Goal: Task Accomplishment & Management: Manage account settings

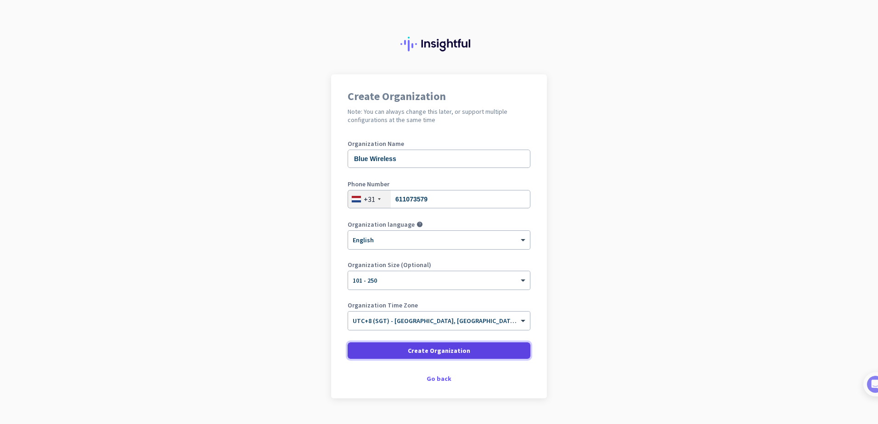
click at [432, 350] on span "Create Organization" at bounding box center [439, 350] width 62 height 9
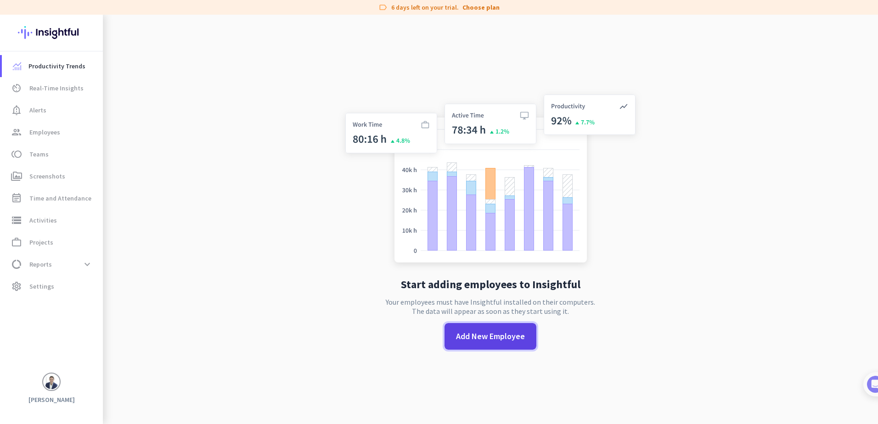
click at [477, 337] on span "Add New Employee" at bounding box center [490, 337] width 69 height 12
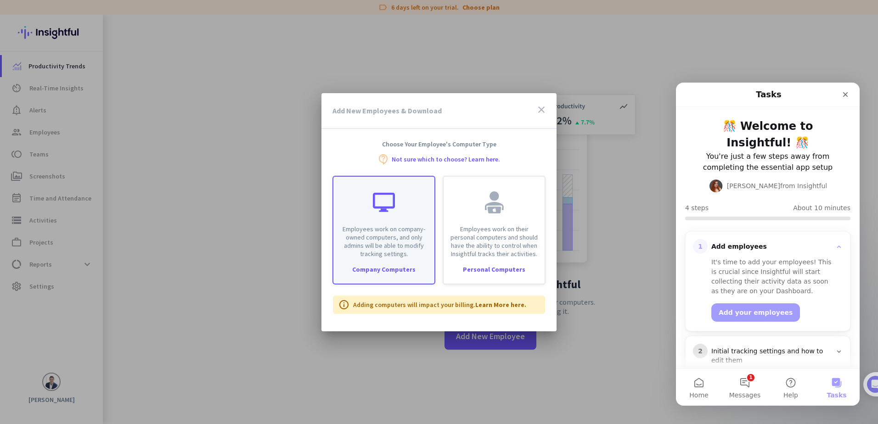
click at [376, 201] on div at bounding box center [384, 202] width 22 height 22
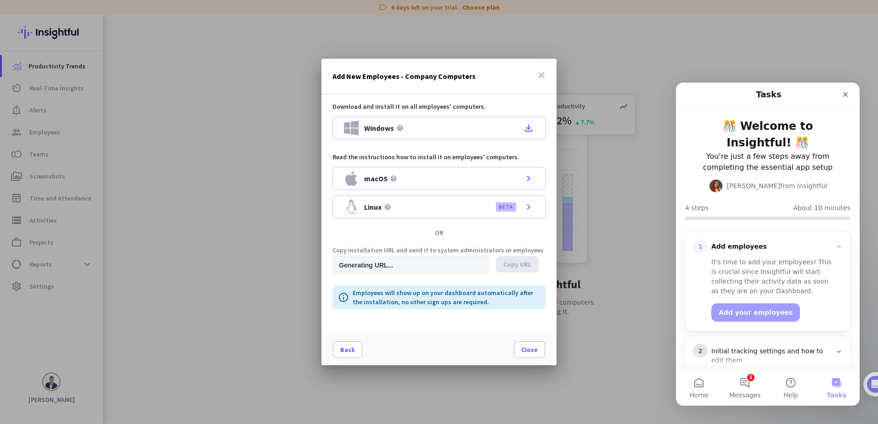
type input "[URL][DOMAIN_NAME]"
click at [388, 125] on span "Windows" at bounding box center [379, 127] width 30 height 7
click at [847, 95] on icon "Close" at bounding box center [845, 94] width 7 height 7
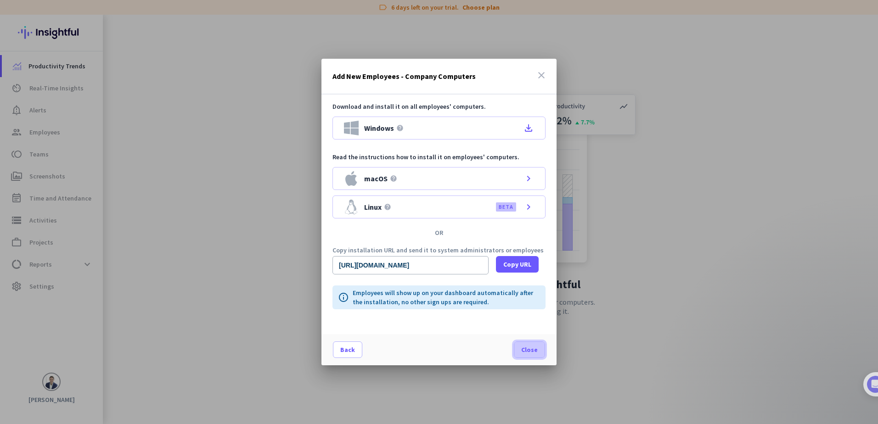
click at [538, 350] on span at bounding box center [529, 350] width 30 height 22
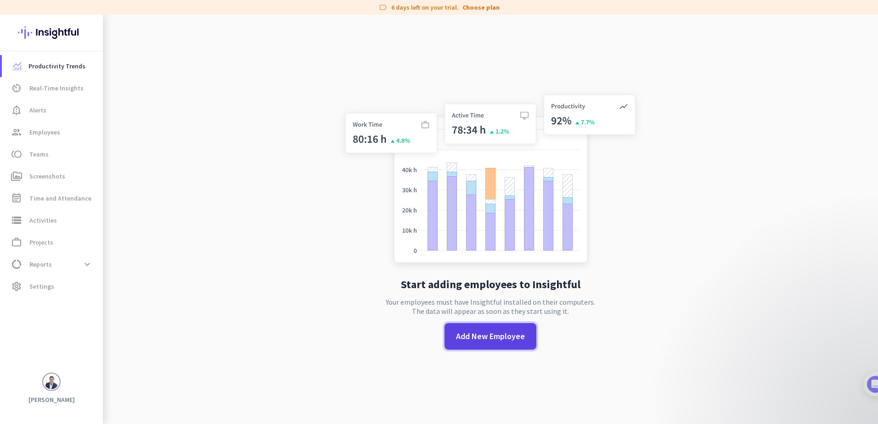
click at [482, 338] on span "Add New Employee" at bounding box center [490, 337] width 69 height 12
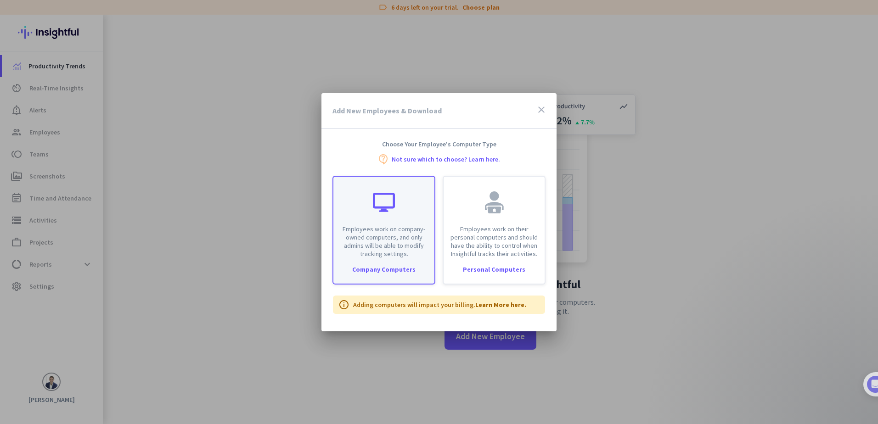
click at [386, 223] on div "Employees work on company-owned computers, and only admins will be able to modi…" at bounding box center [383, 217] width 101 height 81
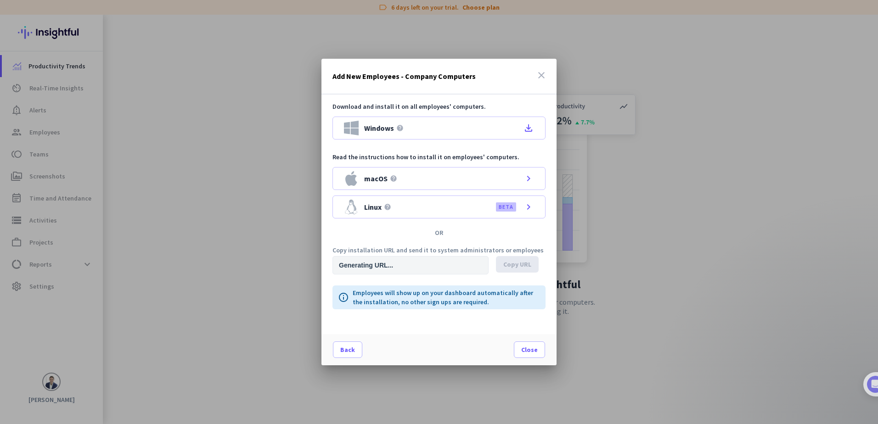
type input "[URL][DOMAIN_NAME]"
click at [542, 78] on icon "close" at bounding box center [541, 75] width 11 height 11
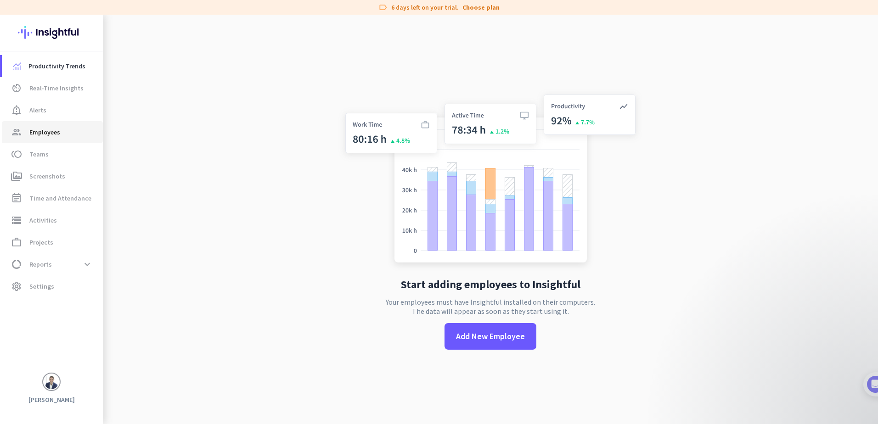
click at [40, 129] on span "Employees" at bounding box center [44, 132] width 31 height 11
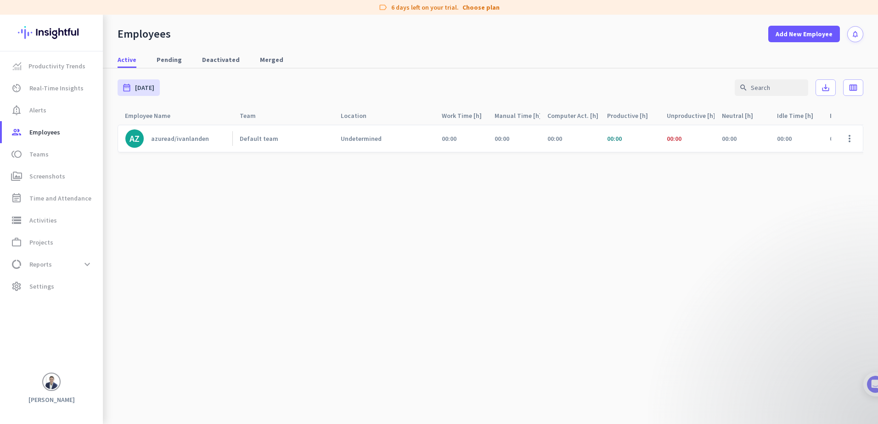
click at [185, 139] on div "azuread/ivanlanden" at bounding box center [180, 139] width 58 height 8
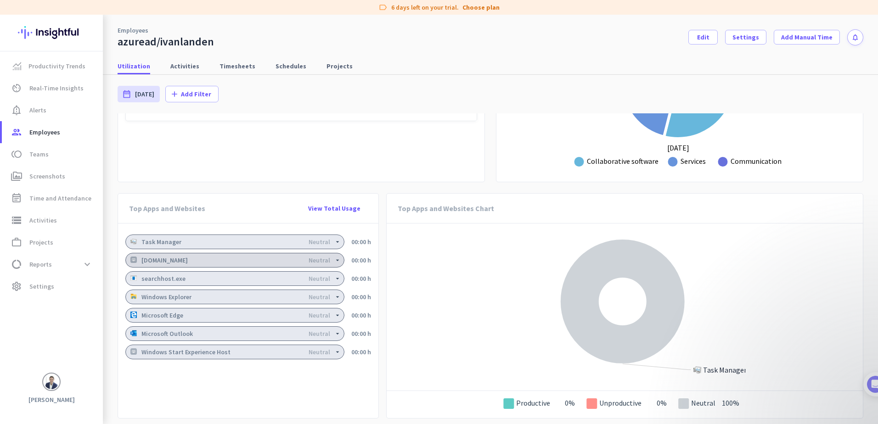
scroll to position [607, 0]
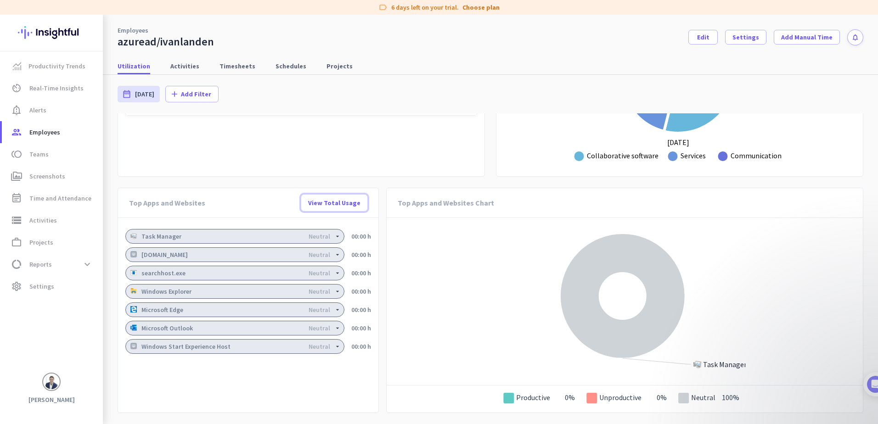
click at [339, 204] on span "View Total Usage" at bounding box center [334, 202] width 52 height 9
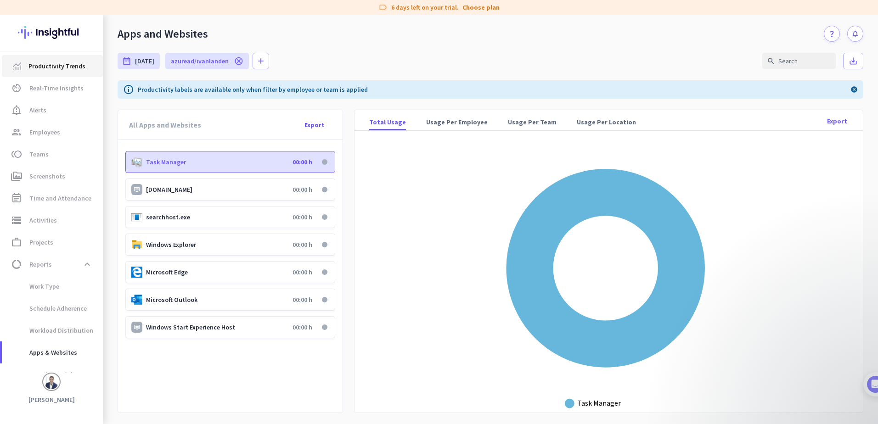
click at [49, 68] on span "Productivity Trends" at bounding box center [56, 66] width 57 height 11
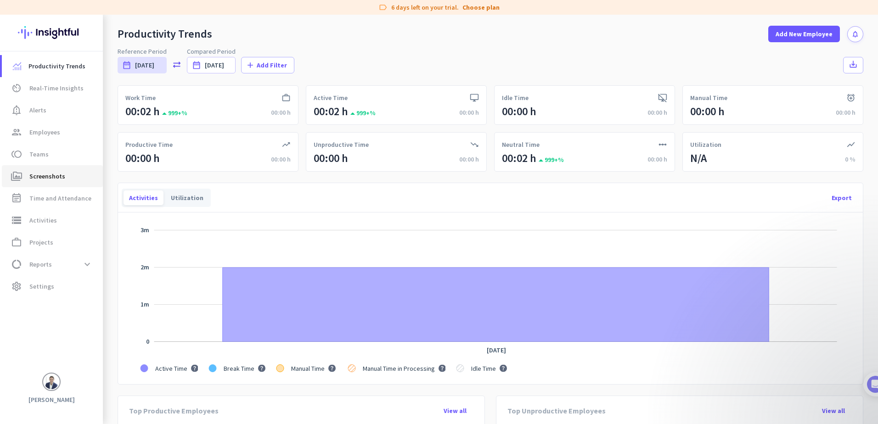
click at [42, 175] on span "Screenshots" at bounding box center [47, 176] width 36 height 11
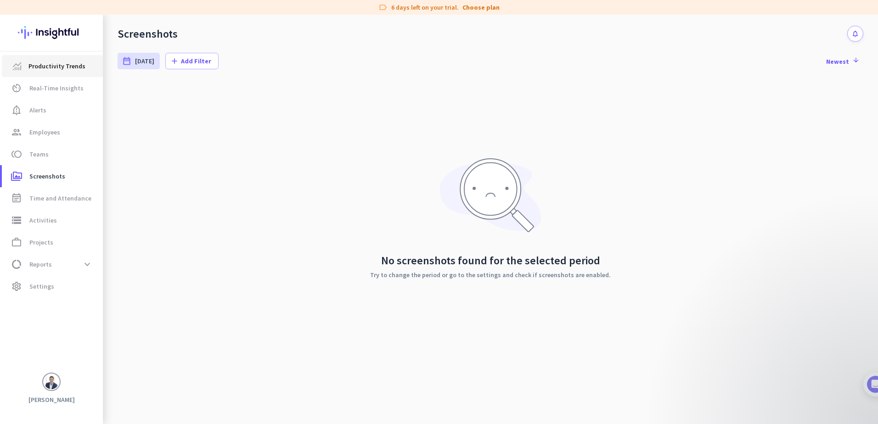
click at [46, 61] on span "Productivity Trends" at bounding box center [56, 66] width 57 height 11
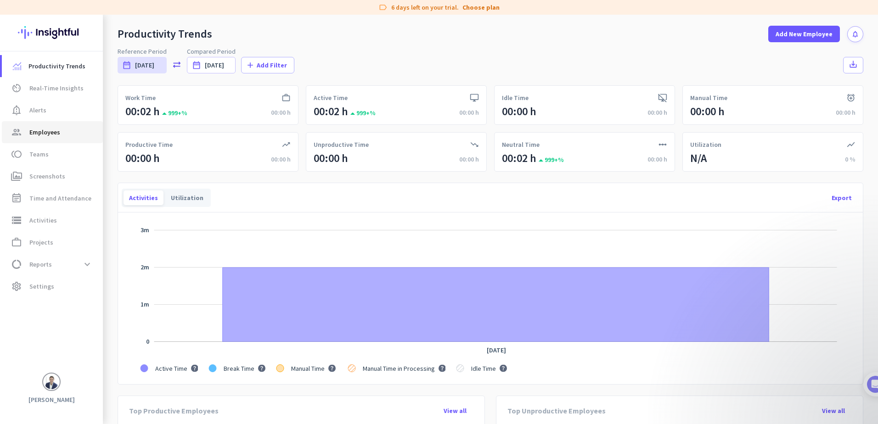
click at [45, 131] on span "Employees" at bounding box center [44, 132] width 31 height 11
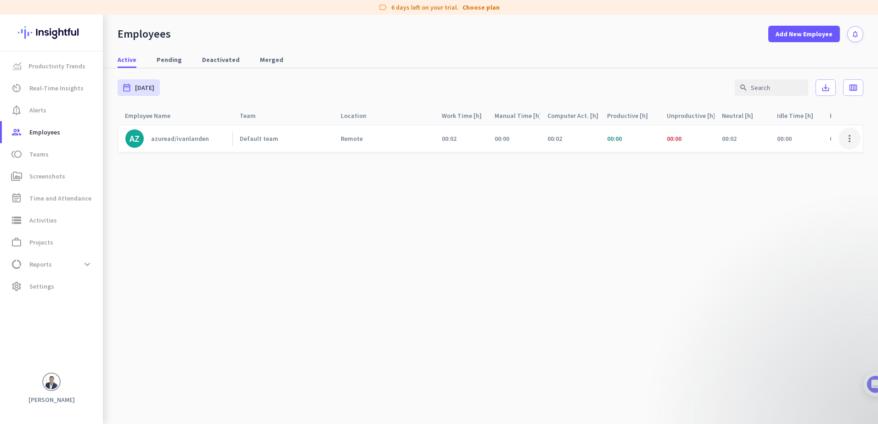
click at [850, 136] on span at bounding box center [849, 139] width 22 height 22
click at [814, 157] on span "Edit" at bounding box center [822, 157] width 61 height 9
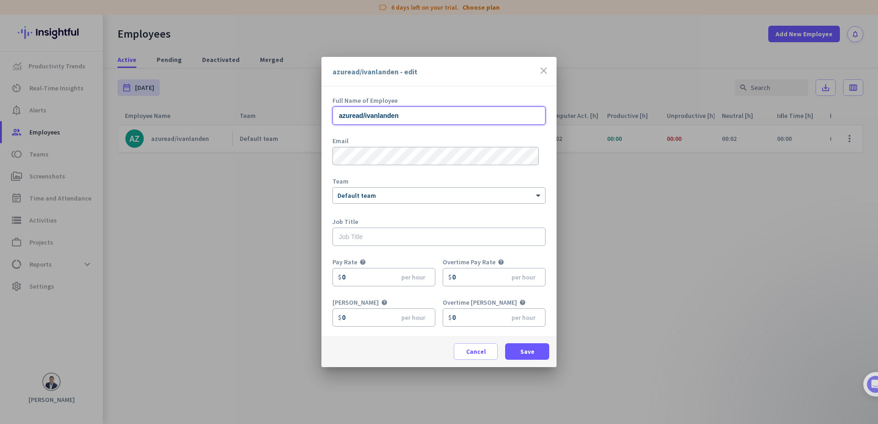
drag, startPoint x: 431, startPoint y: 115, endPoint x: 322, endPoint y: 118, distance: 109.3
click at [323, 118] on div "Full Name of Employee azuread/ivanlanden Email Team × Default team Job Title Pa…" at bounding box center [438, 211] width 235 height 250
type input "[PERSON_NAME]"
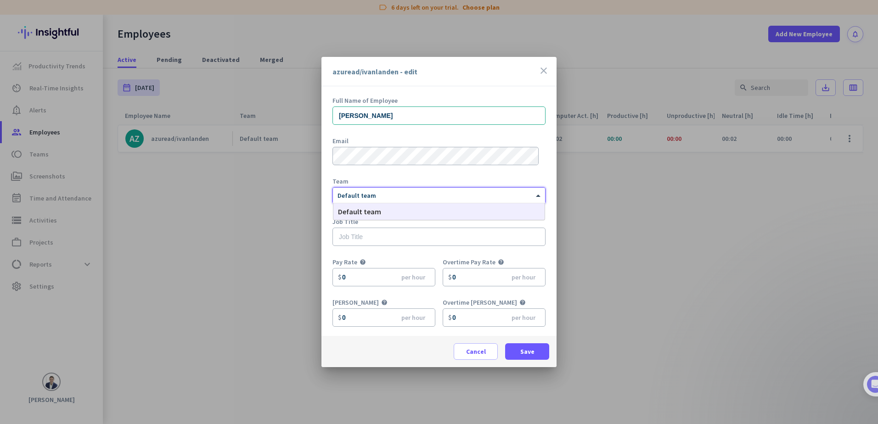
click at [396, 196] on div at bounding box center [439, 194] width 212 height 8
click at [379, 209] on div "Default team" at bounding box center [438, 211] width 211 height 17
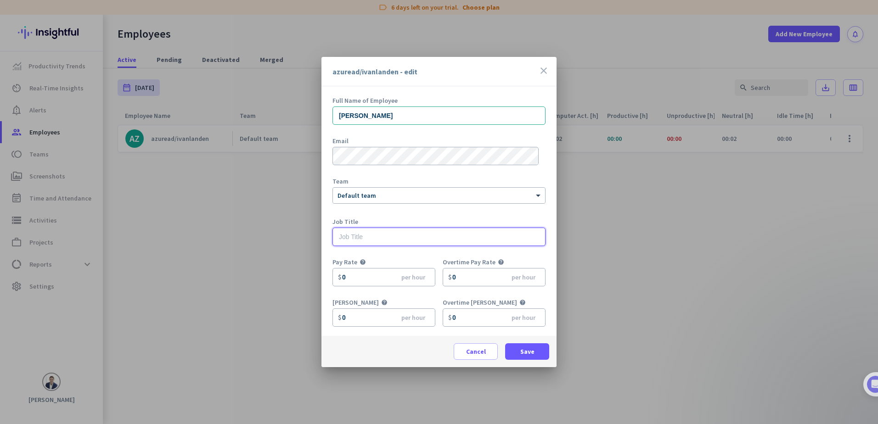
click at [375, 228] on input "text" at bounding box center [438, 237] width 213 height 18
type input "CEO"
click at [534, 355] on span at bounding box center [527, 352] width 44 height 22
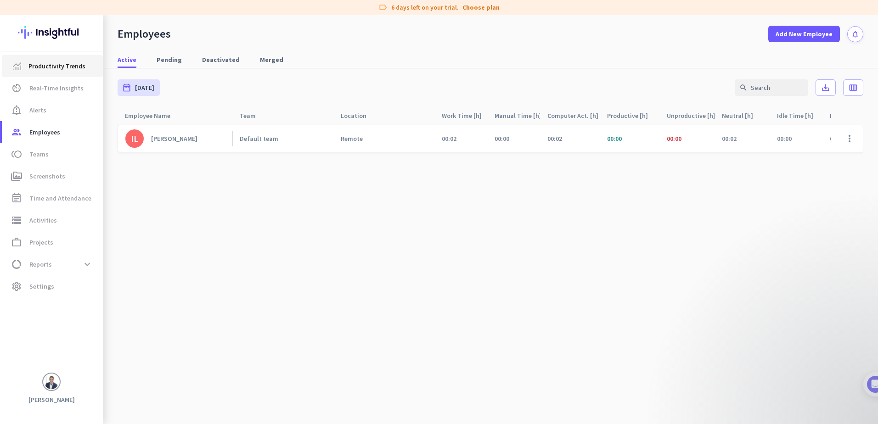
click at [59, 66] on span "Productivity Trends" at bounding box center [56, 66] width 57 height 11
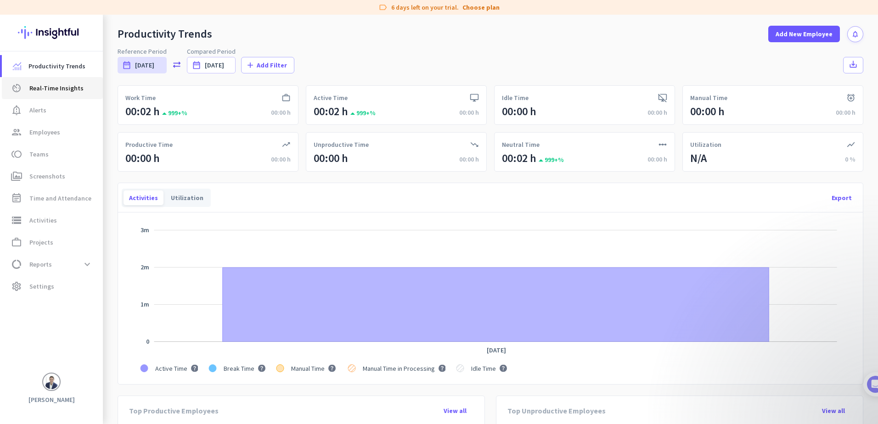
click at [51, 90] on span "Real-Time Insights" at bounding box center [56, 88] width 54 height 11
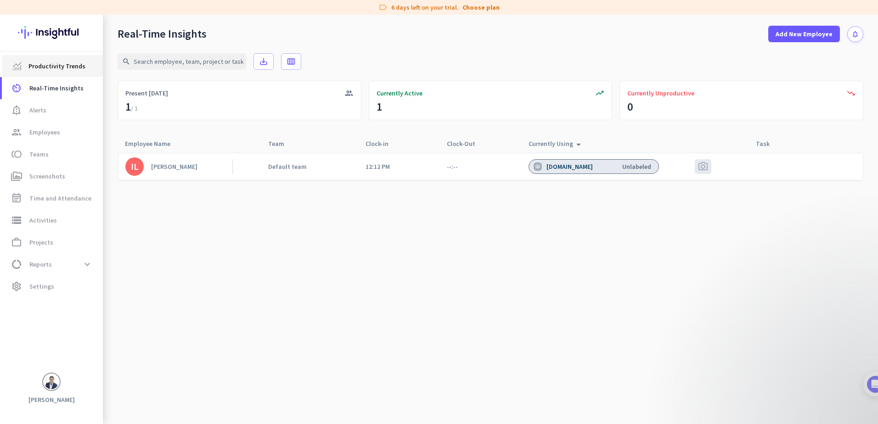
click at [64, 67] on span "Productivity Trends" at bounding box center [56, 66] width 57 height 11
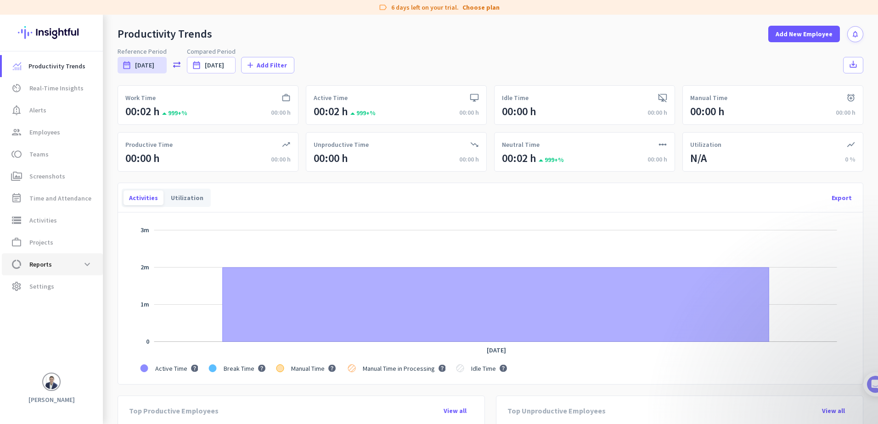
click at [49, 263] on span "Reports" at bounding box center [40, 264] width 22 height 11
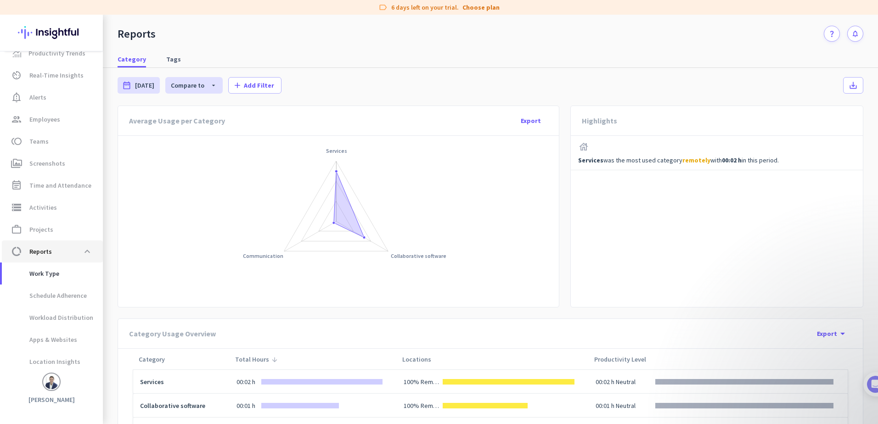
click at [52, 251] on span "data_usage Reports expand_less" at bounding box center [52, 251] width 86 height 17
click at [88, 252] on span at bounding box center [87, 251] width 17 height 17
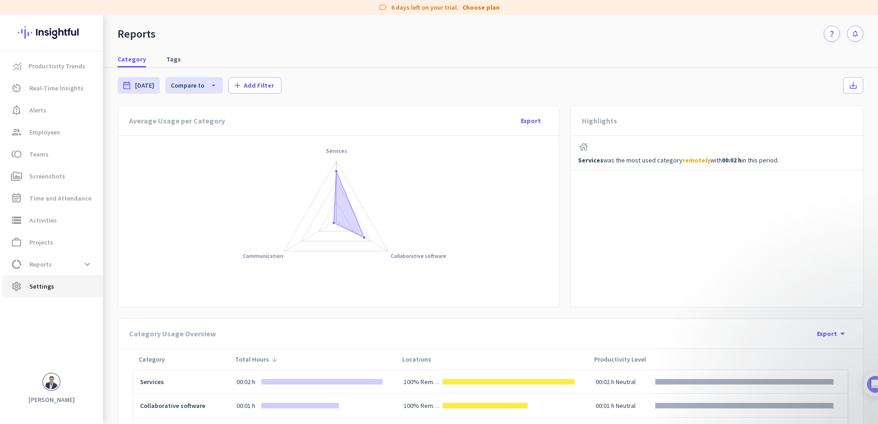
click at [39, 287] on span "Settings" at bounding box center [41, 286] width 25 height 11
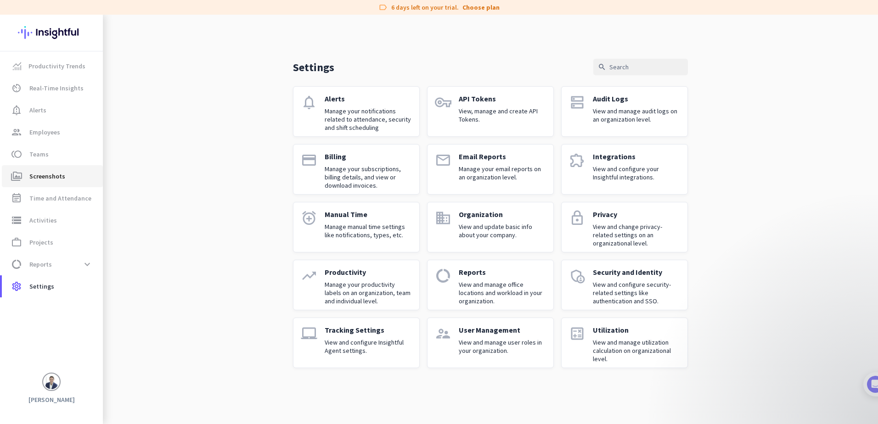
click at [51, 174] on span "Screenshots" at bounding box center [47, 176] width 36 height 11
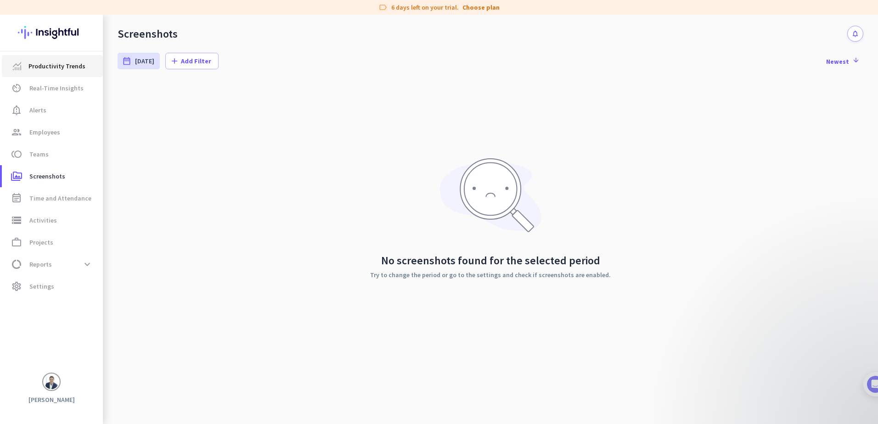
click at [56, 68] on span "Productivity Trends" at bounding box center [56, 66] width 57 height 11
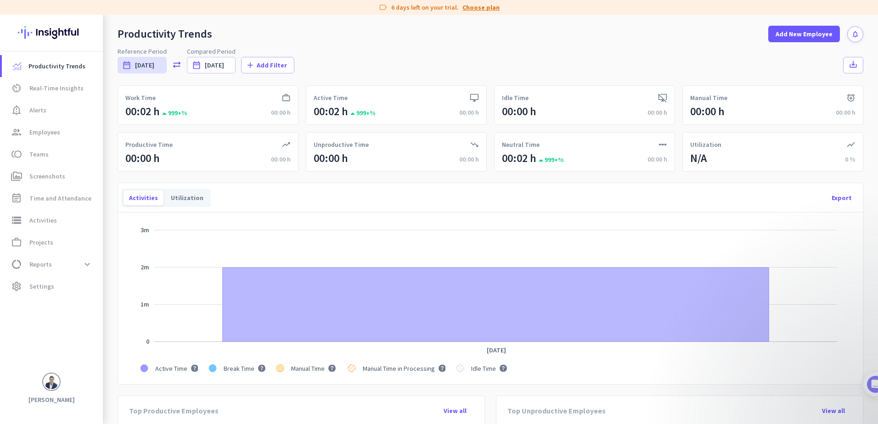
click at [483, 8] on link "Choose plan" at bounding box center [480, 7] width 37 height 9
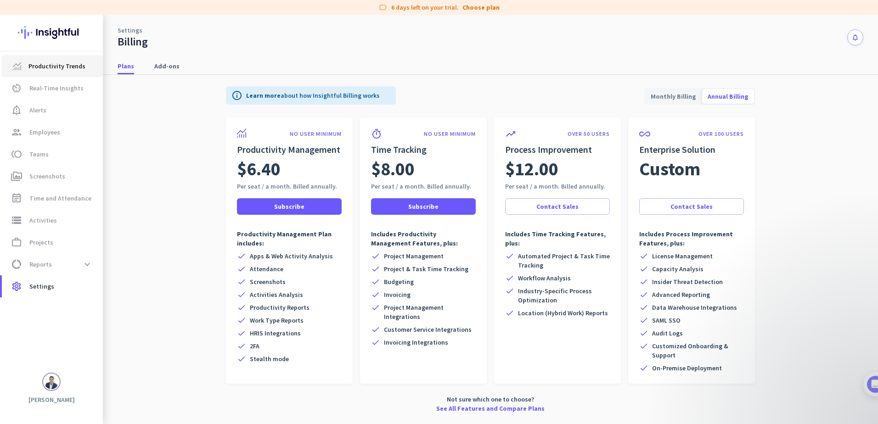
click at [51, 65] on span "Productivity Trends" at bounding box center [56, 66] width 57 height 11
